Goal: Find specific page/section: Find specific page/section

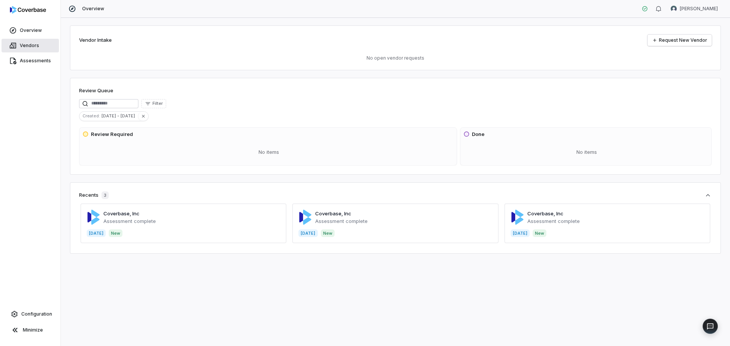
click at [16, 52] on link "Vendors" at bounding box center [30, 46] width 57 height 14
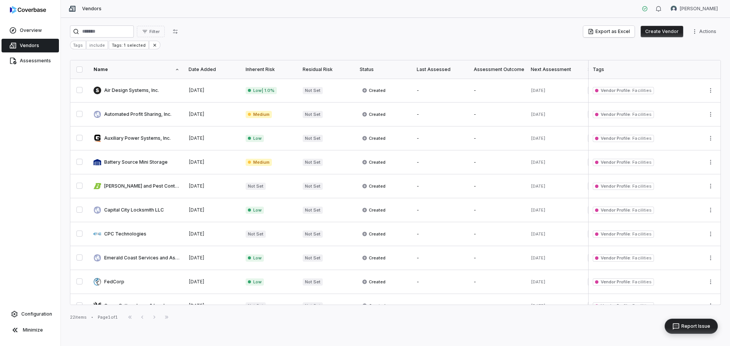
click at [702, 327] on span "Report Issue" at bounding box center [695, 327] width 29 height 6
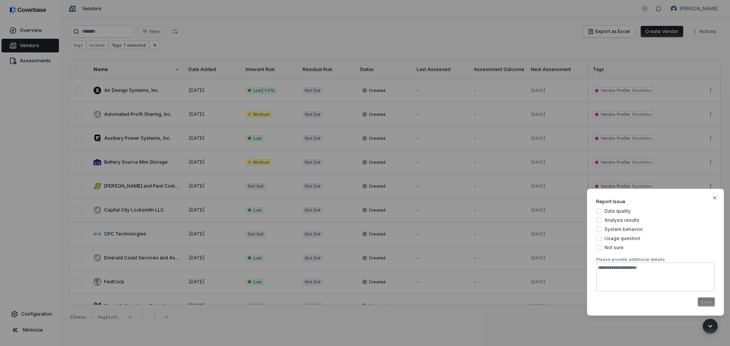
click at [167, 333] on div "Modal Report Issue Data quality Analysis results System behavior Usage question…" at bounding box center [365, 173] width 730 height 346
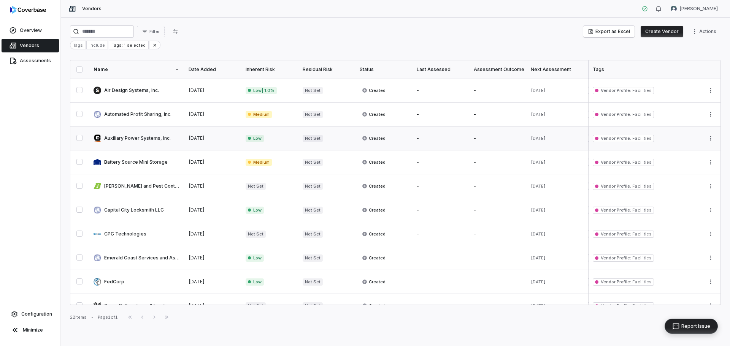
click at [149, 138] on link at bounding box center [136, 139] width 95 height 24
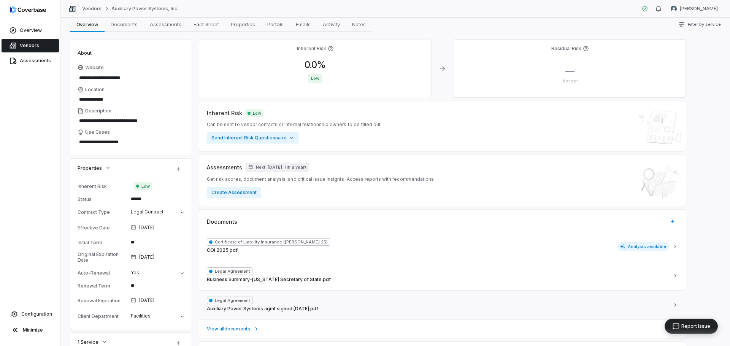
scroll to position [76, 0]
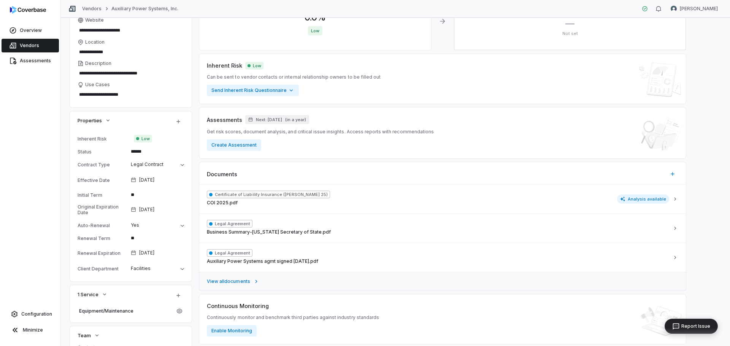
click at [229, 285] on link "View all documents" at bounding box center [442, 281] width 487 height 19
type textarea "*"
